Goal: Find specific page/section: Find specific page/section

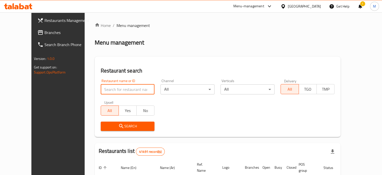
click at [117, 89] on input "search" at bounding box center [128, 89] width 54 height 10
type input "monginis"
click at [112, 127] on span "Search" at bounding box center [128, 126] width 46 height 6
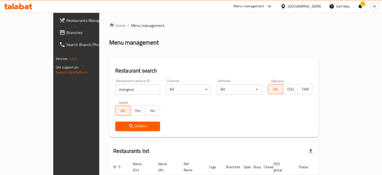
click at [117, 131] on div "Search" at bounding box center [137, 125] width 51 height 15
click at [119, 126] on span "Search" at bounding box center [137, 126] width 37 height 6
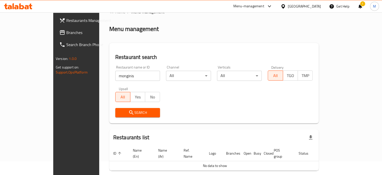
scroll to position [30, 0]
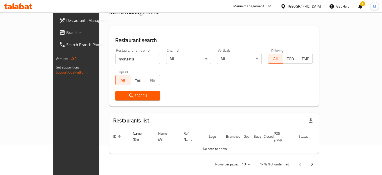
click at [119, 98] on span "Search" at bounding box center [137, 95] width 37 height 6
click at [121, 93] on span "Search" at bounding box center [137, 95] width 37 height 6
click at [115, 59] on input "monginis" at bounding box center [137, 59] width 45 height 10
click at [120, 92] on button "Search" at bounding box center [137, 95] width 45 height 9
click at [119, 93] on span "Search" at bounding box center [137, 95] width 37 height 6
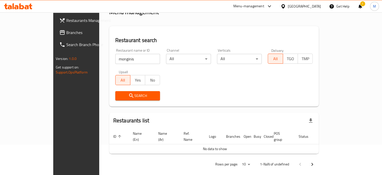
click at [115, 59] on input "monginis" at bounding box center [137, 59] width 45 height 10
click at [176, 75] on div "Restaurant name or ID monginis Restaurant name or ID Channel All ​ Verticals Al…" at bounding box center [213, 74] width 203 height 58
click at [119, 95] on span "Search" at bounding box center [137, 95] width 37 height 6
click at [115, 59] on input "monginis" at bounding box center [137, 59] width 45 height 10
click at [119, 97] on span "Search" at bounding box center [137, 95] width 37 height 6
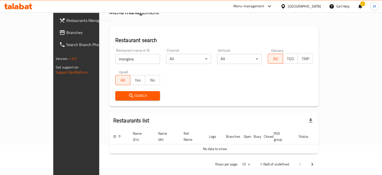
click at [115, 61] on input "monginis" at bounding box center [137, 59] width 45 height 10
click at [119, 94] on span "Search" at bounding box center [137, 95] width 37 height 6
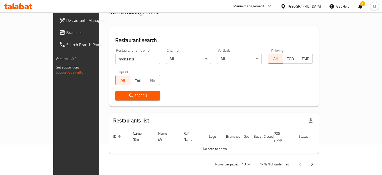
click at [119, 94] on span "Search" at bounding box center [137, 95] width 37 height 6
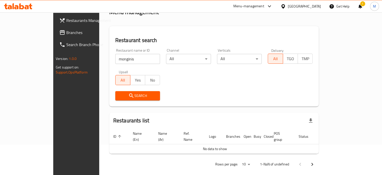
click at [119, 94] on span "Search" at bounding box center [137, 95] width 37 height 6
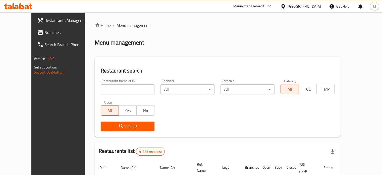
click at [116, 88] on input "search" at bounding box center [128, 89] width 54 height 10
type input "monginis"
click at [112, 125] on span "Search" at bounding box center [128, 126] width 46 height 6
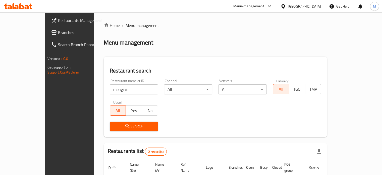
click at [114, 125] on span "Search" at bounding box center [134, 126] width 40 height 6
click at [126, 105] on button "Yes" at bounding box center [134, 110] width 16 height 10
click at [112, 108] on span "All" at bounding box center [118, 110] width 12 height 7
click at [110, 90] on input "monginis" at bounding box center [134, 89] width 48 height 10
click at [119, 125] on span "Search" at bounding box center [134, 126] width 40 height 6
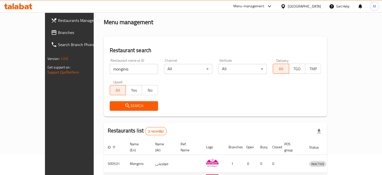
scroll to position [57, 0]
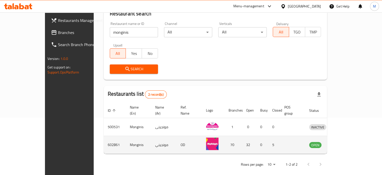
click at [342, 141] on icon "enhanced table" at bounding box center [339, 144] width 6 height 6
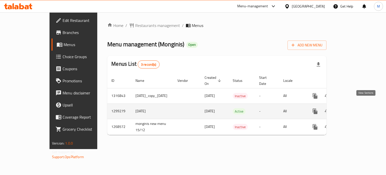
click at [354, 108] on icon "enhanced table" at bounding box center [351, 111] width 6 height 6
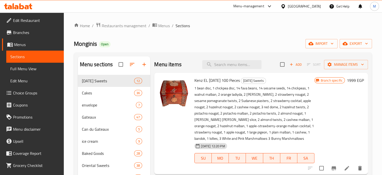
click at [26, 31] on span "Branches" at bounding box center [36, 32] width 47 height 6
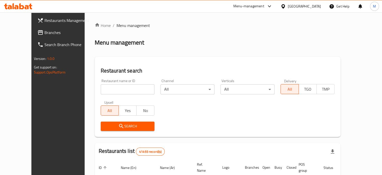
click at [264, 9] on div "Menu-management" at bounding box center [248, 6] width 31 height 6
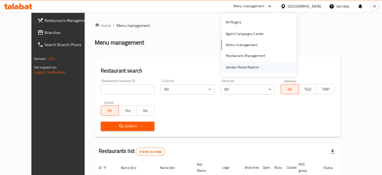
click at [243, 64] on div "Vendor Portal Radmin" at bounding box center [242, 67] width 33 height 6
